Goal: Find specific page/section: Find specific page/section

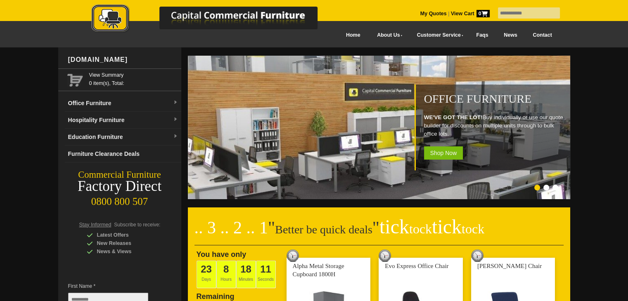
click at [498, 13] on input "text" at bounding box center [529, 12] width 62 height 11
type input "***"
click at [498, 12] on input "text" at bounding box center [529, 12] width 62 height 11
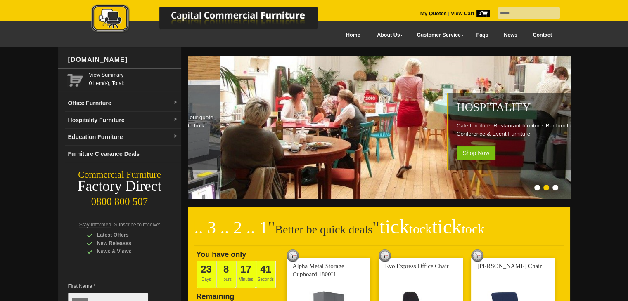
type input "*****"
